Goal: Submit feedback/report problem

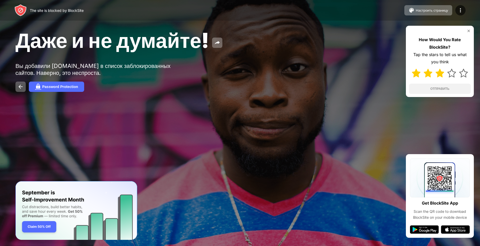
click at [442, 72] on img at bounding box center [440, 73] width 9 height 9
click at [452, 84] on button "ОТПРАВИТЬ" at bounding box center [440, 89] width 62 height 10
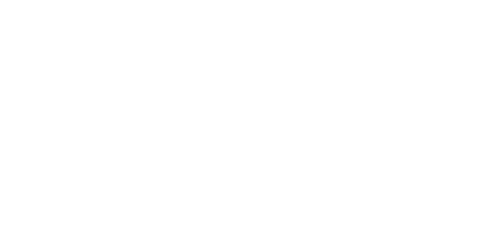
click at [55, 2] on html at bounding box center [240, 1] width 480 height 2
click at [58, 2] on html at bounding box center [240, 1] width 480 height 2
